Goal: Obtain resource: Obtain resource

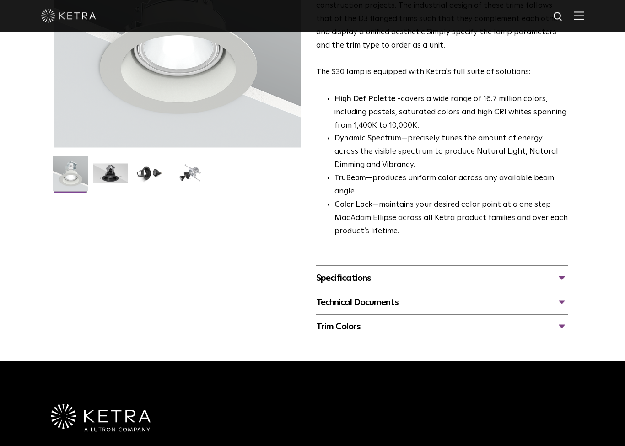
scroll to position [186, 0]
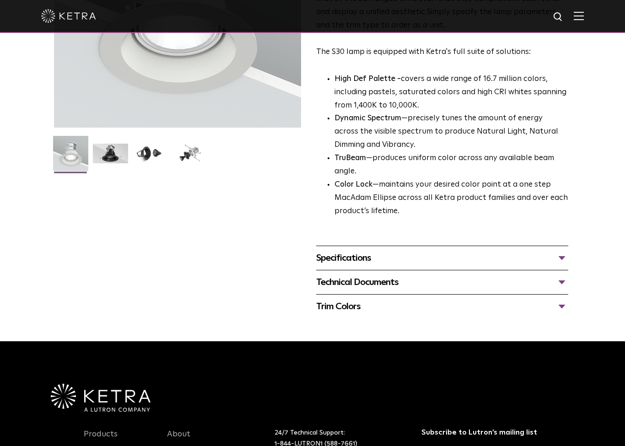
click at [357, 278] on div "Technical Documents" at bounding box center [442, 282] width 252 height 15
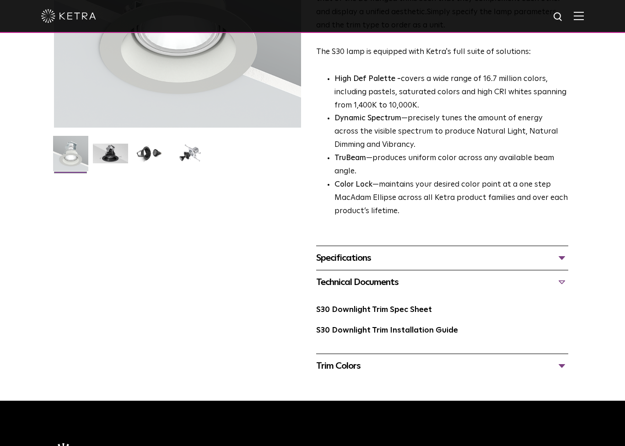
click at [352, 254] on div "Specifications" at bounding box center [442, 258] width 252 height 15
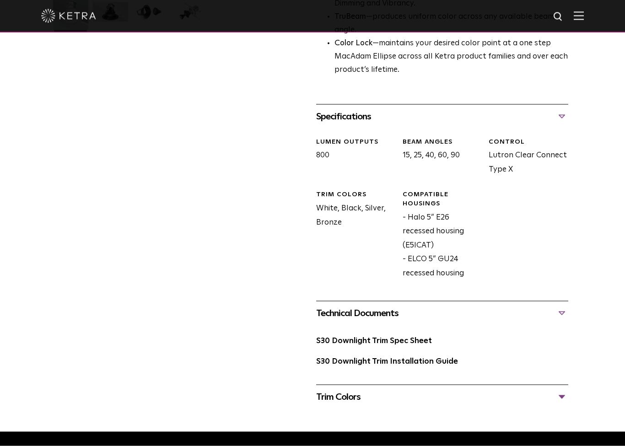
scroll to position [369, 0]
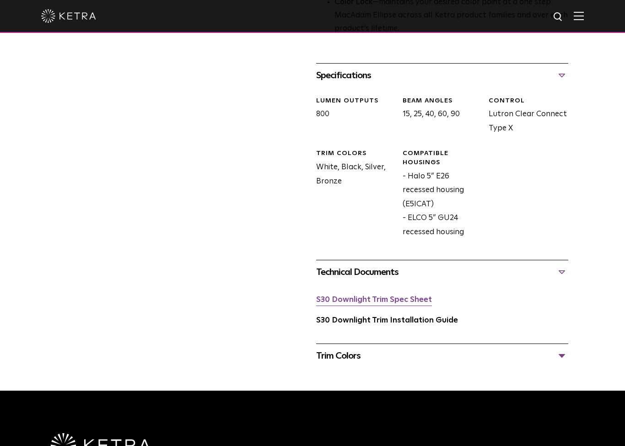
click at [347, 296] on link "S30 Downlight Trim Spec Sheet" at bounding box center [374, 300] width 116 height 8
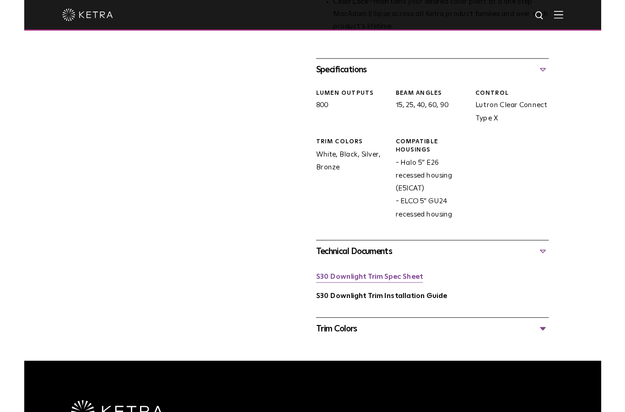
scroll to position [405, 0]
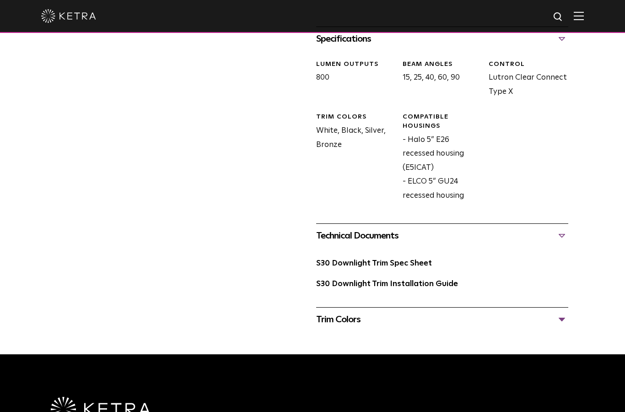
click at [339, 313] on div "Trim Colors" at bounding box center [442, 319] width 252 height 15
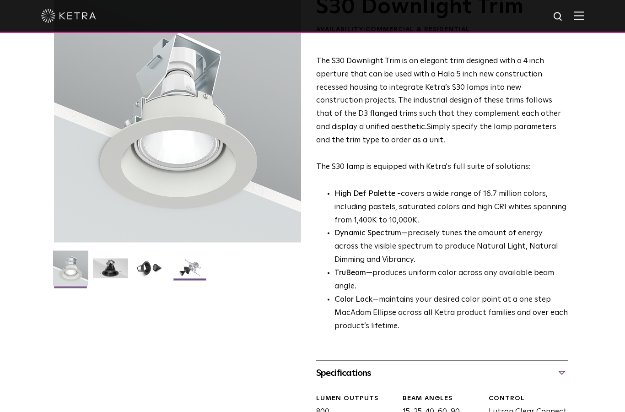
scroll to position [72, 0]
click at [194, 267] on img at bounding box center [189, 271] width 35 height 27
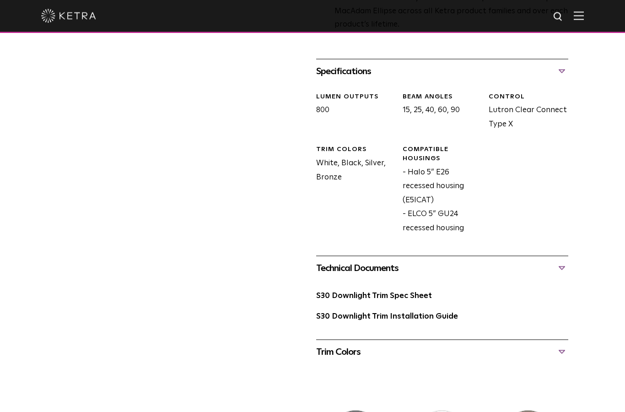
scroll to position [400, 0]
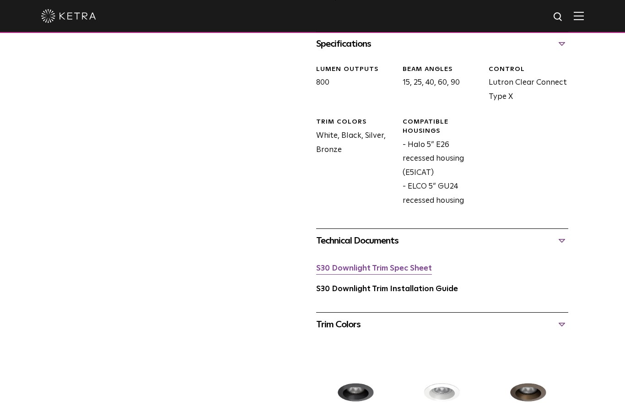
click at [355, 264] on link "S30 Downlight Trim Spec Sheet" at bounding box center [374, 268] width 116 height 8
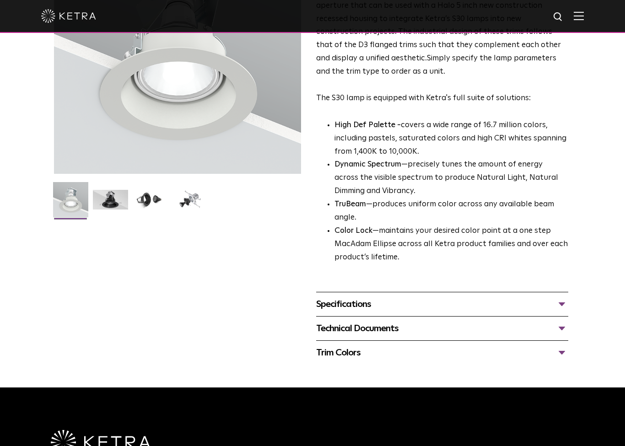
scroll to position [48, 0]
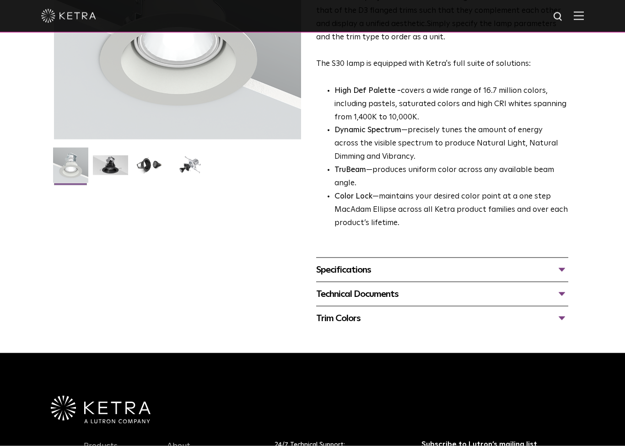
click at [366, 288] on div "Technical Documents" at bounding box center [442, 294] width 252 height 15
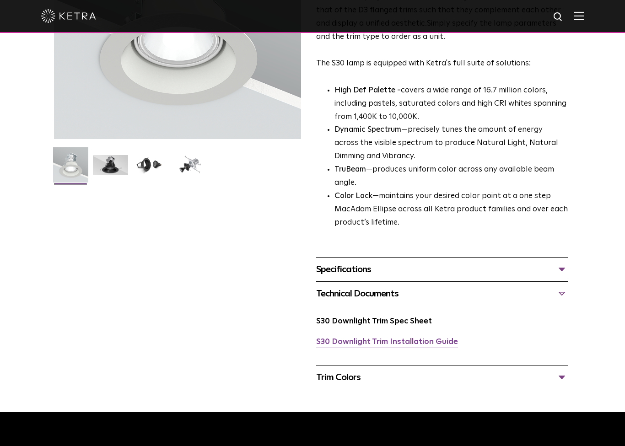
click at [365, 338] on link "S30 Downlight Trim Installation Guide" at bounding box center [387, 342] width 142 height 8
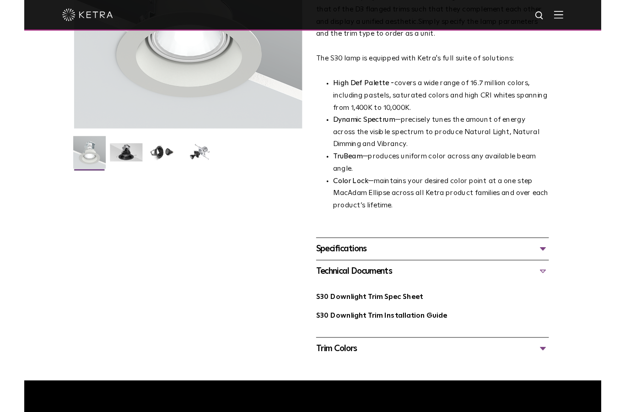
scroll to position [211, 0]
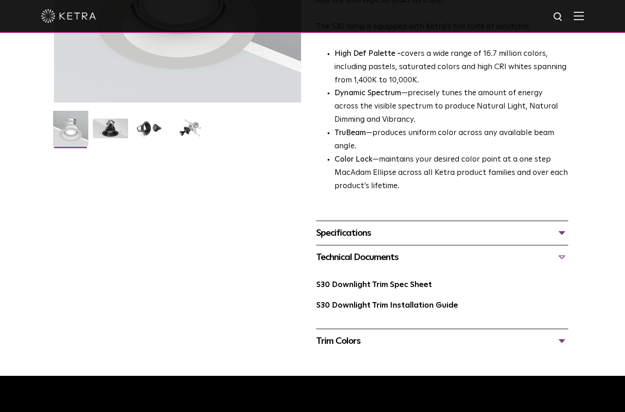
click at [342, 227] on div "Specifications" at bounding box center [442, 233] width 252 height 15
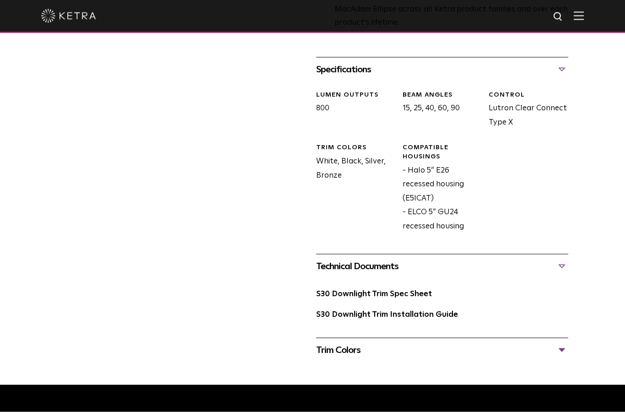
scroll to position [375, 0]
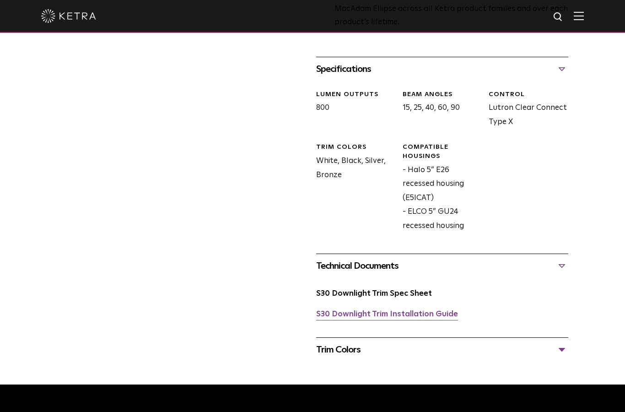
click at [363, 310] on link "S30 Downlight Trim Installation Guide" at bounding box center [387, 314] width 142 height 8
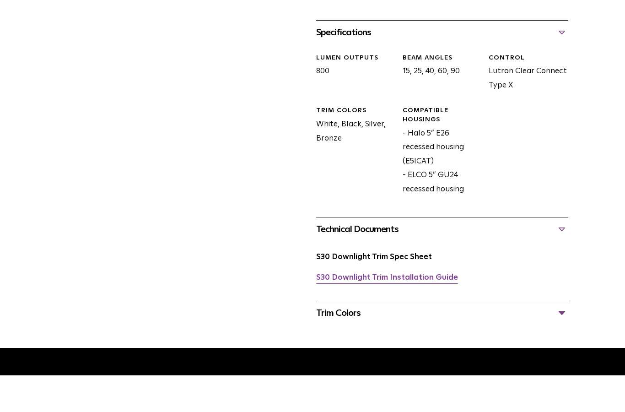
scroll to position [412, 0]
